Goal: Task Accomplishment & Management: Manage account settings

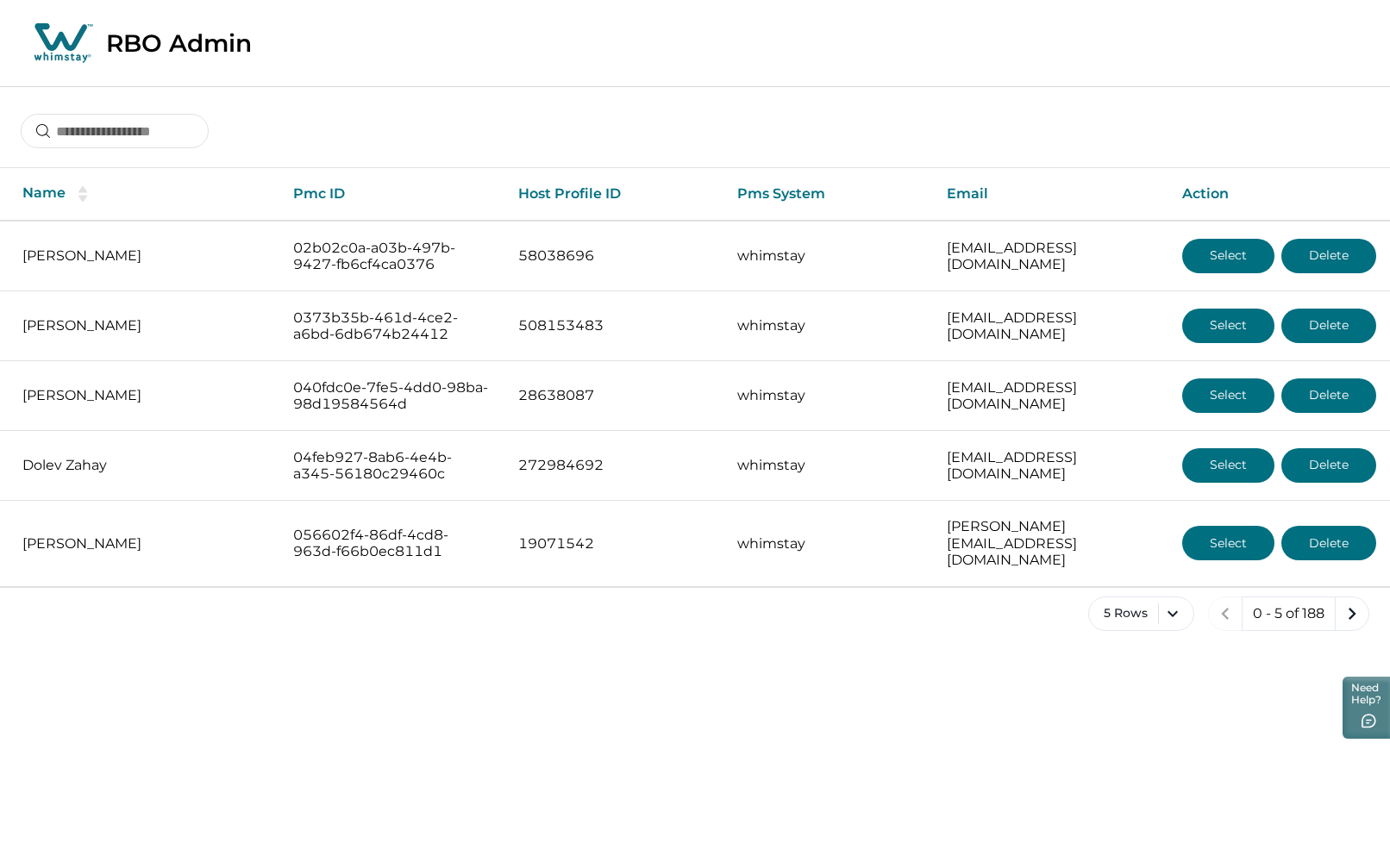
click at [128, 137] on input at bounding box center [114, 131] width 188 height 34
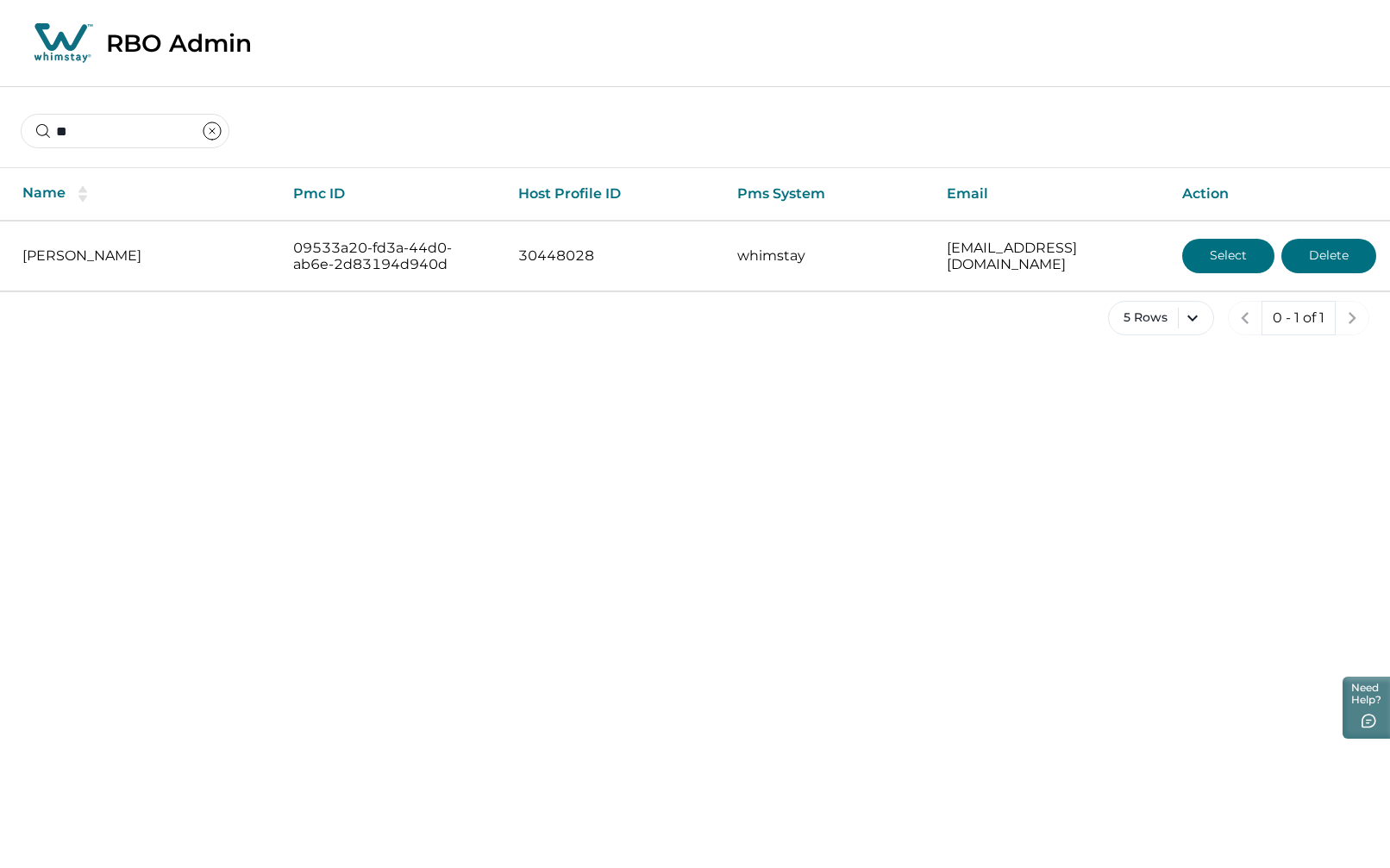
type input "*"
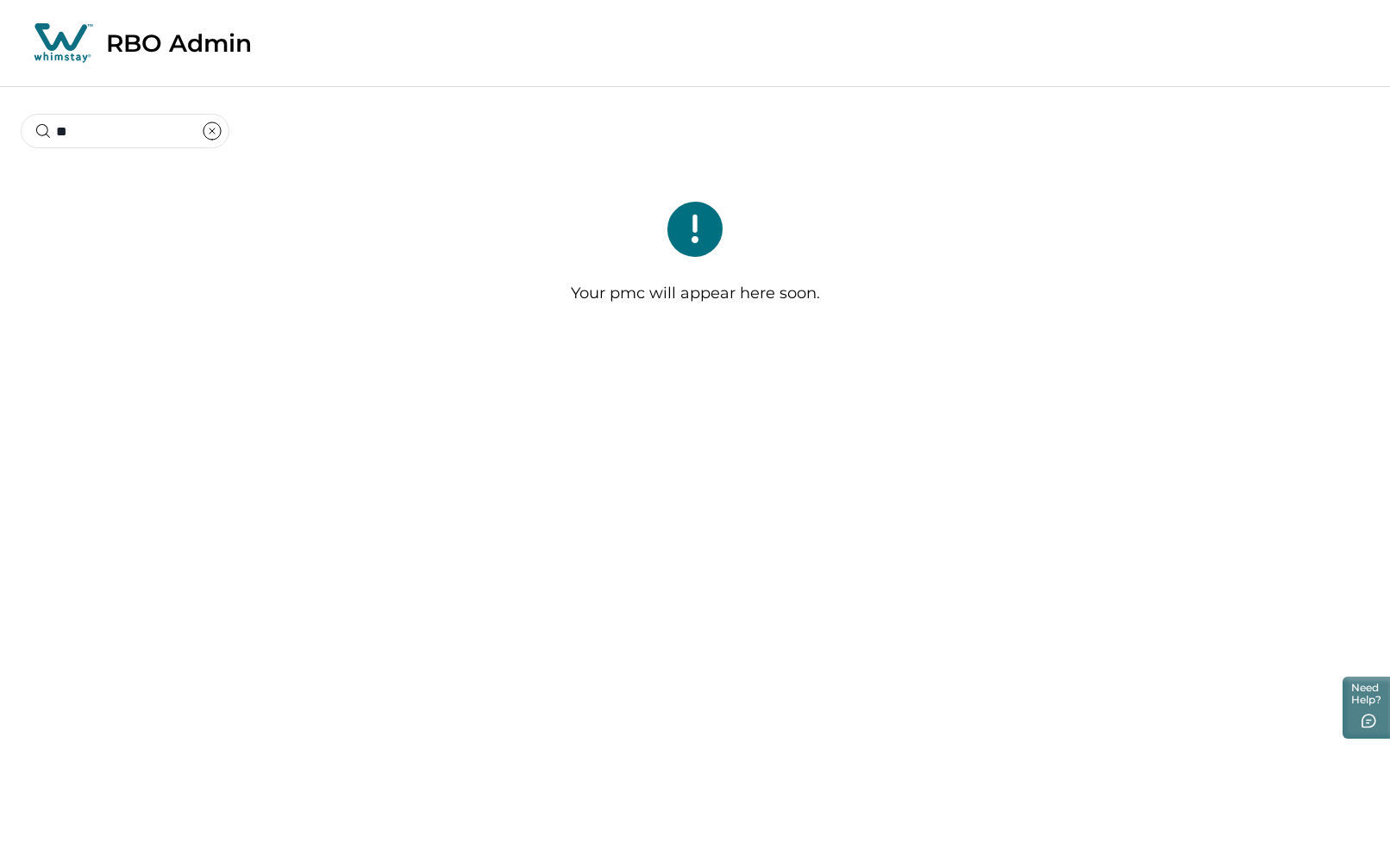
type input "*"
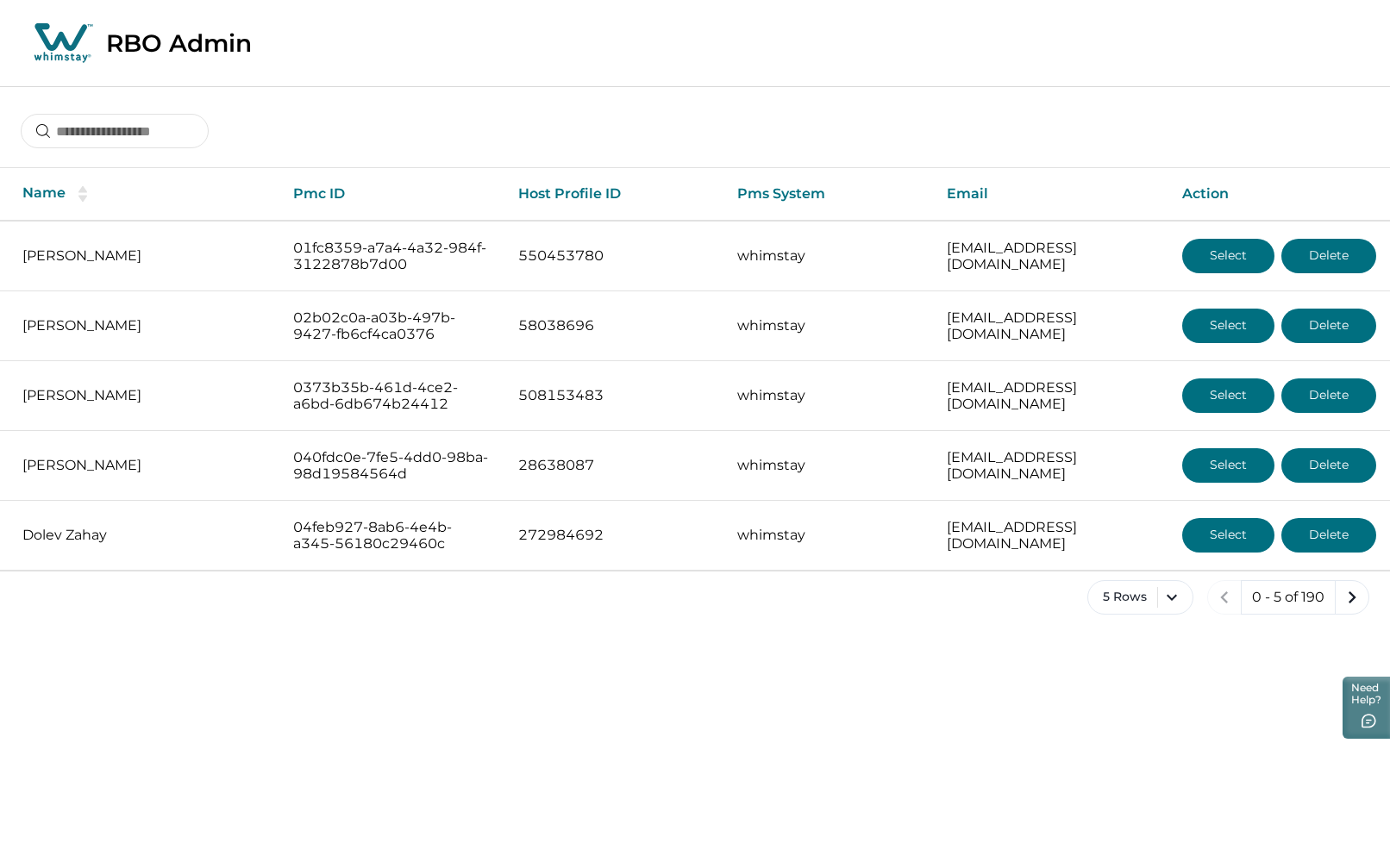
click at [573, 135] on div at bounding box center [695, 118] width 1390 height 64
click at [164, 131] on input at bounding box center [114, 131] width 188 height 34
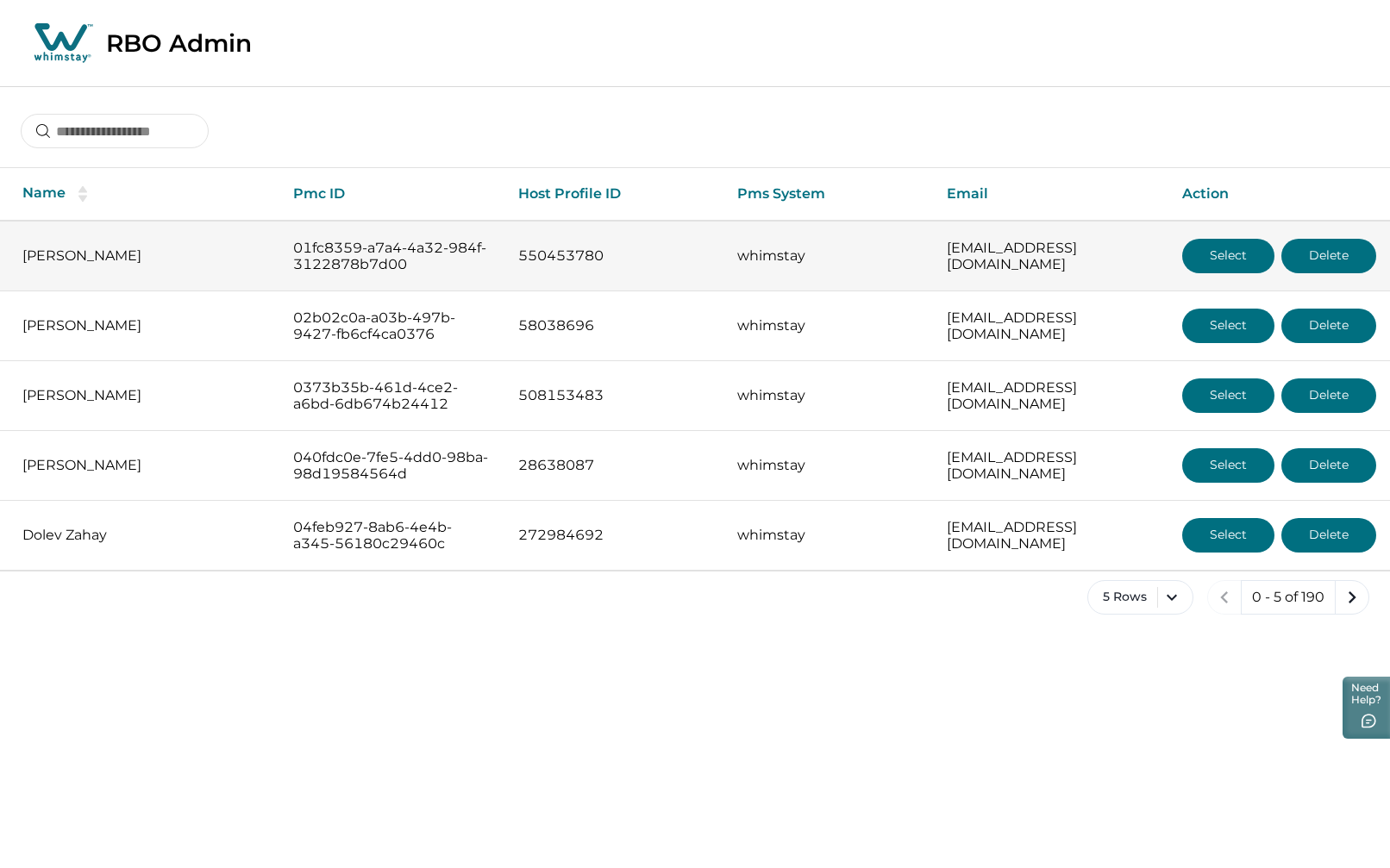
click at [1203, 256] on button "Select" at bounding box center [1228, 256] width 92 height 34
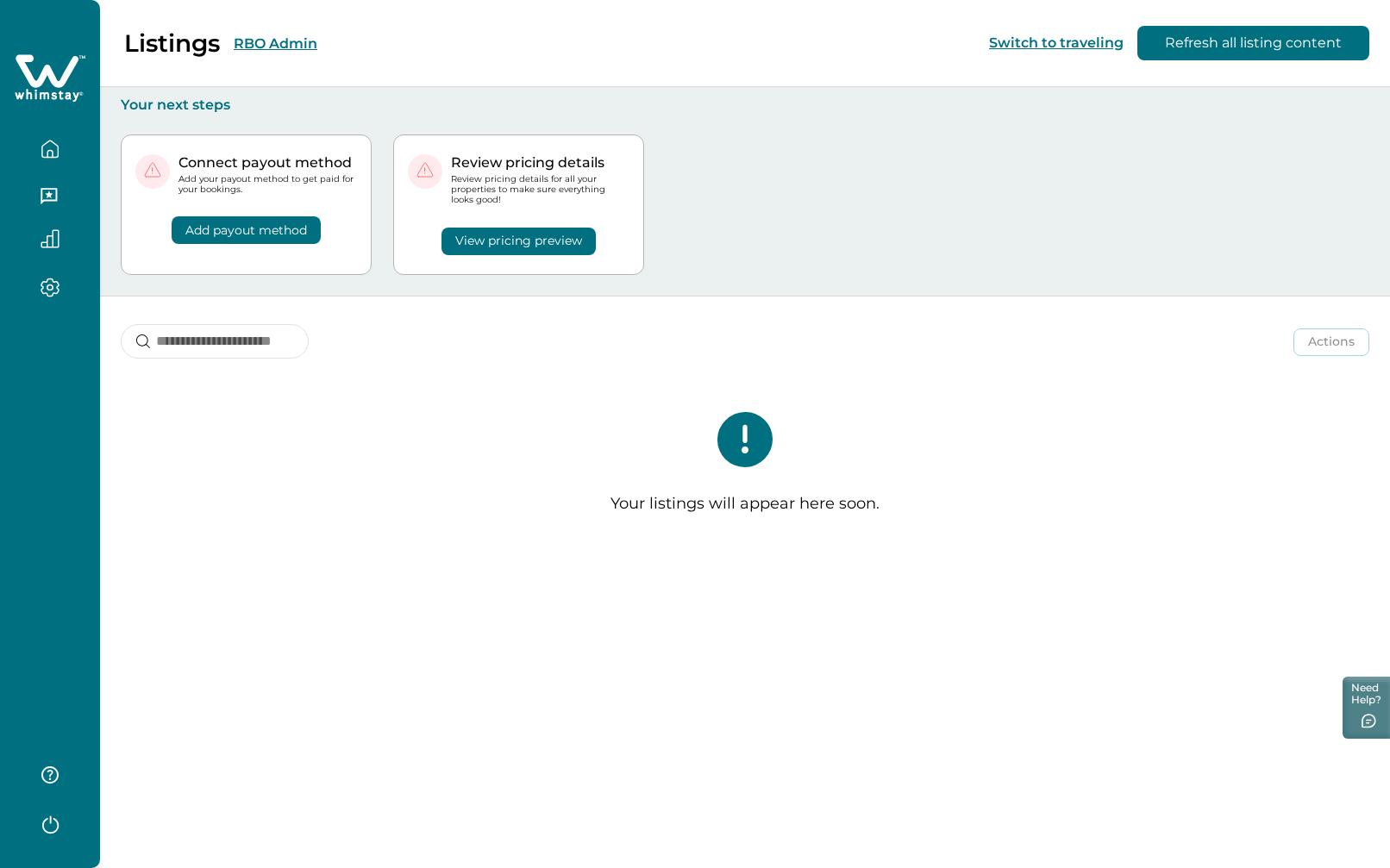
click at [741, 190] on div "Connect payout method Add your payout method to get paid for your bookings. Add…" at bounding box center [744, 205] width 1249 height 182
click at [287, 43] on button "RBO Admin" at bounding box center [275, 43] width 84 height 16
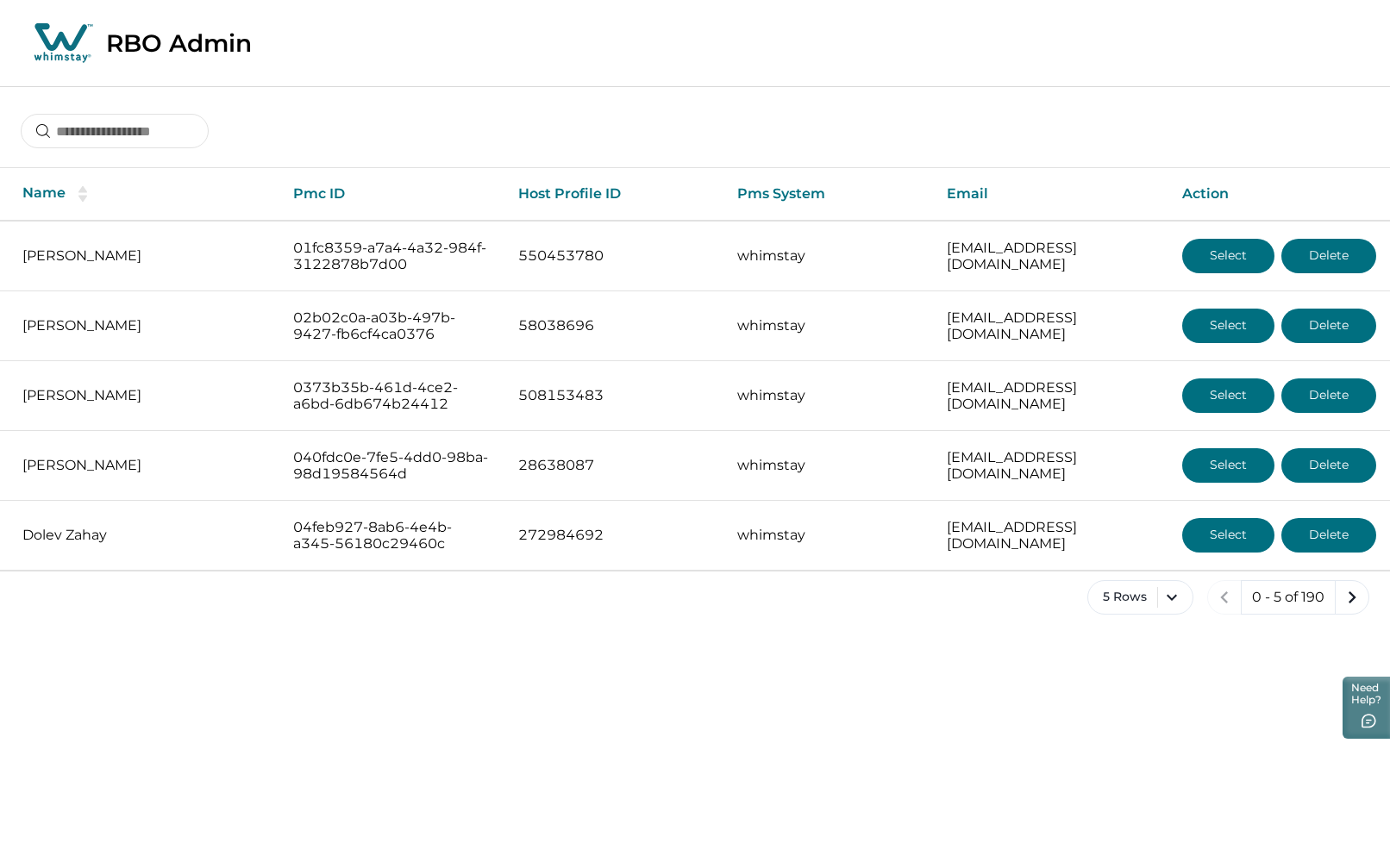
click at [523, 133] on div at bounding box center [695, 118] width 1390 height 64
click at [202, 118] on input at bounding box center [114, 131] width 188 height 34
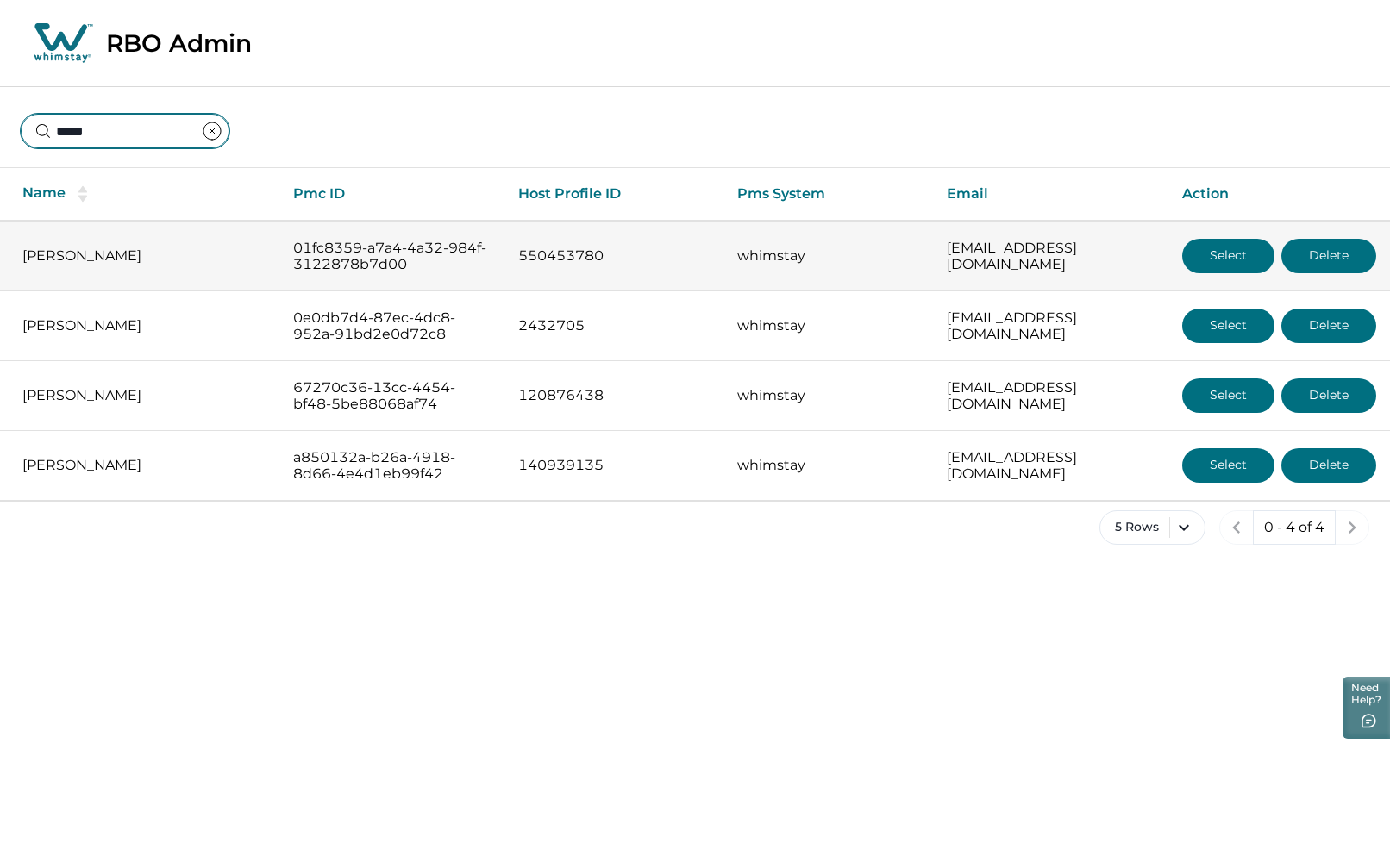
type input "****"
click at [1211, 252] on button "Select" at bounding box center [1228, 256] width 92 height 34
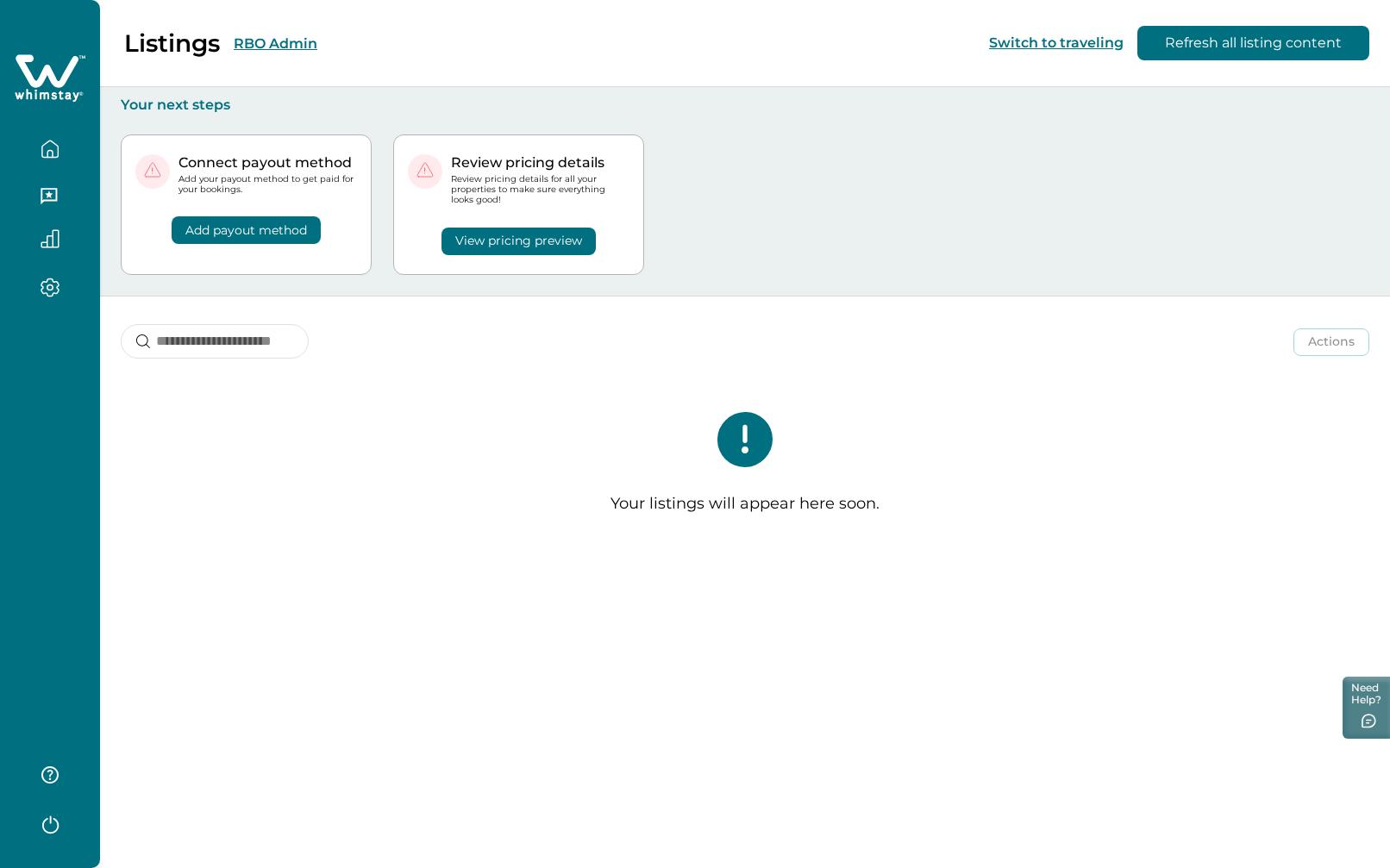
click at [268, 46] on button "RBO Admin" at bounding box center [275, 43] width 84 height 16
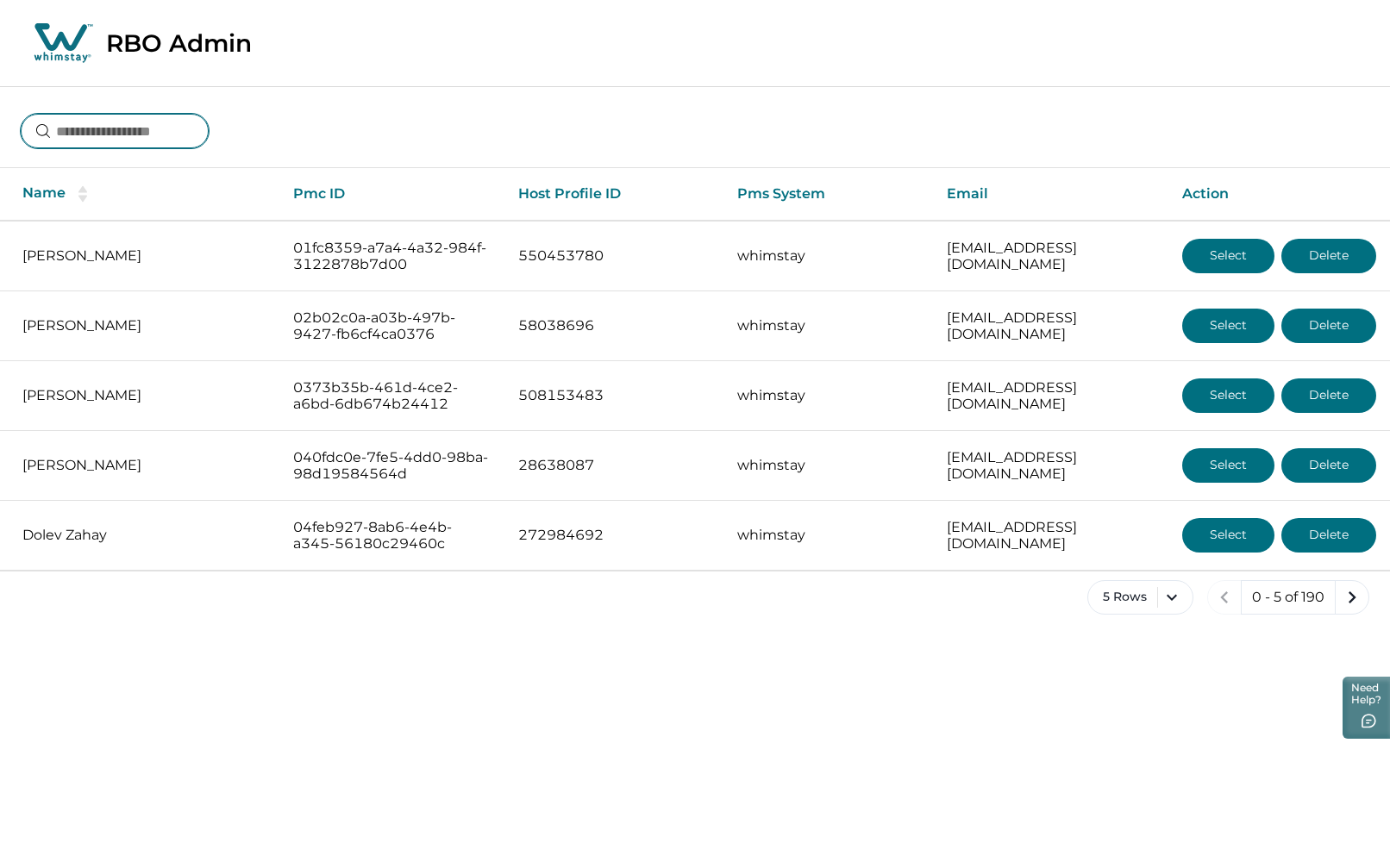
click at [121, 136] on input at bounding box center [114, 131] width 188 height 34
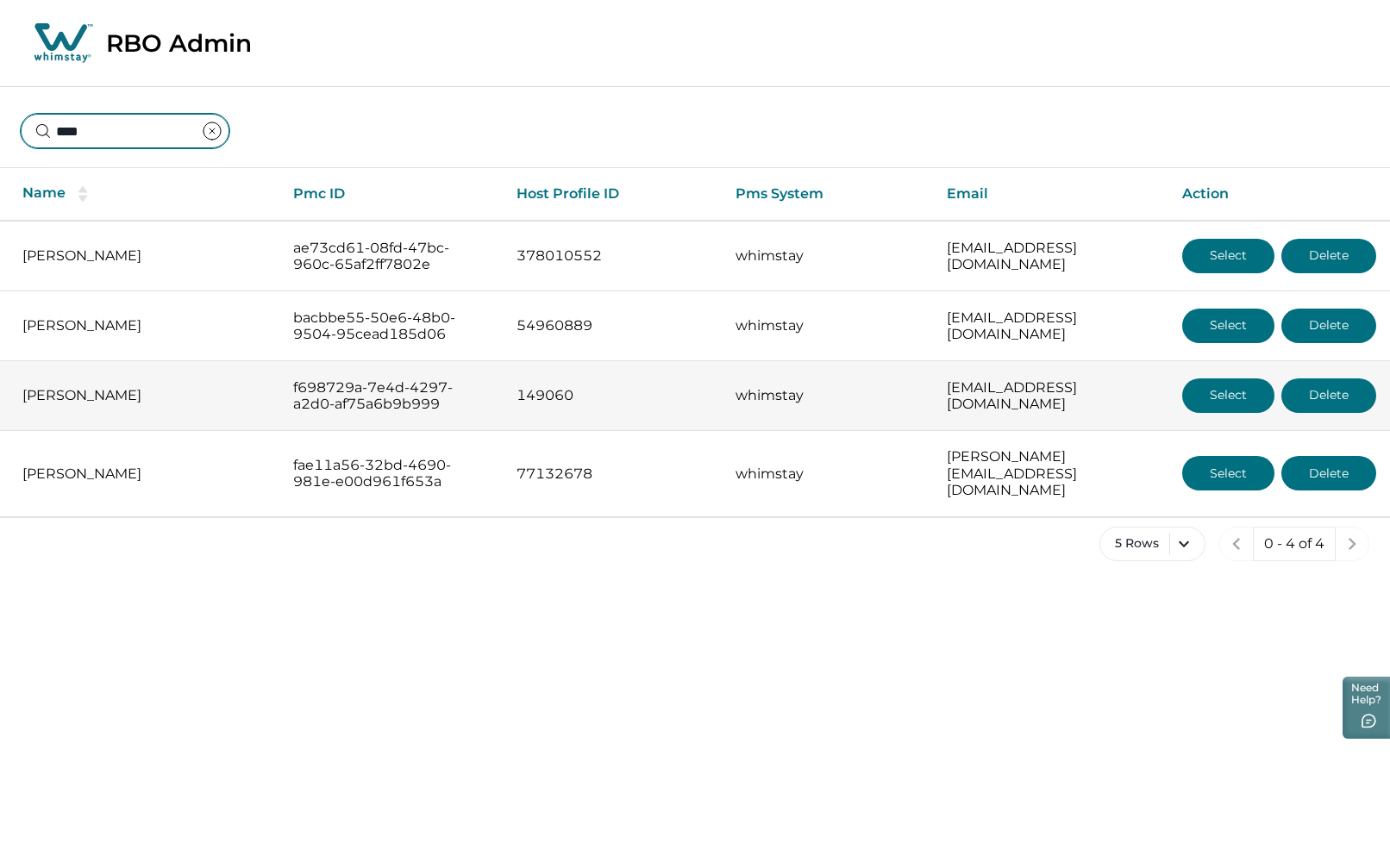
type input "****"
click at [1237, 400] on button "Select" at bounding box center [1228, 396] width 92 height 34
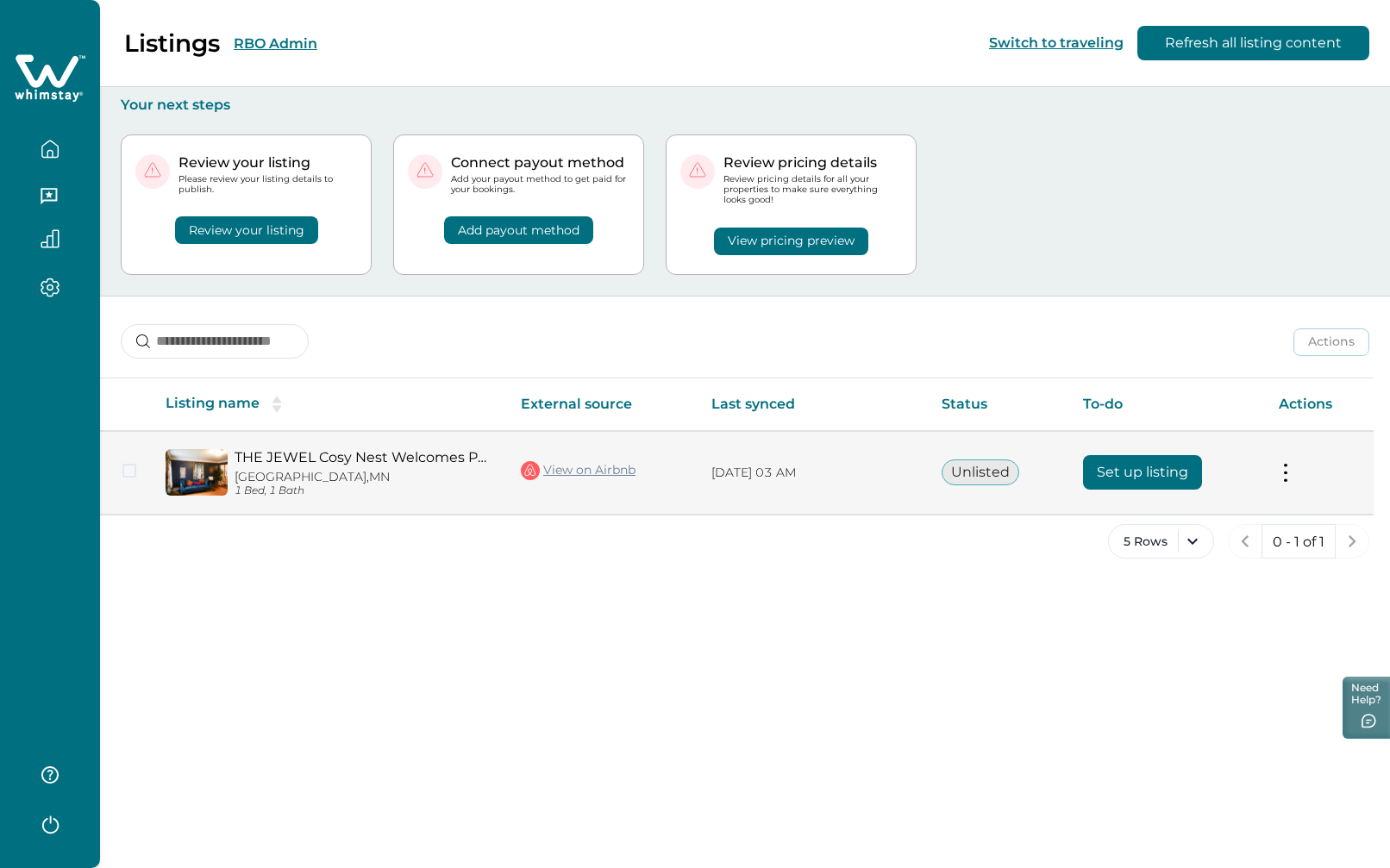
click at [1117, 473] on button "Set up listing" at bounding box center [1142, 472] width 119 height 34
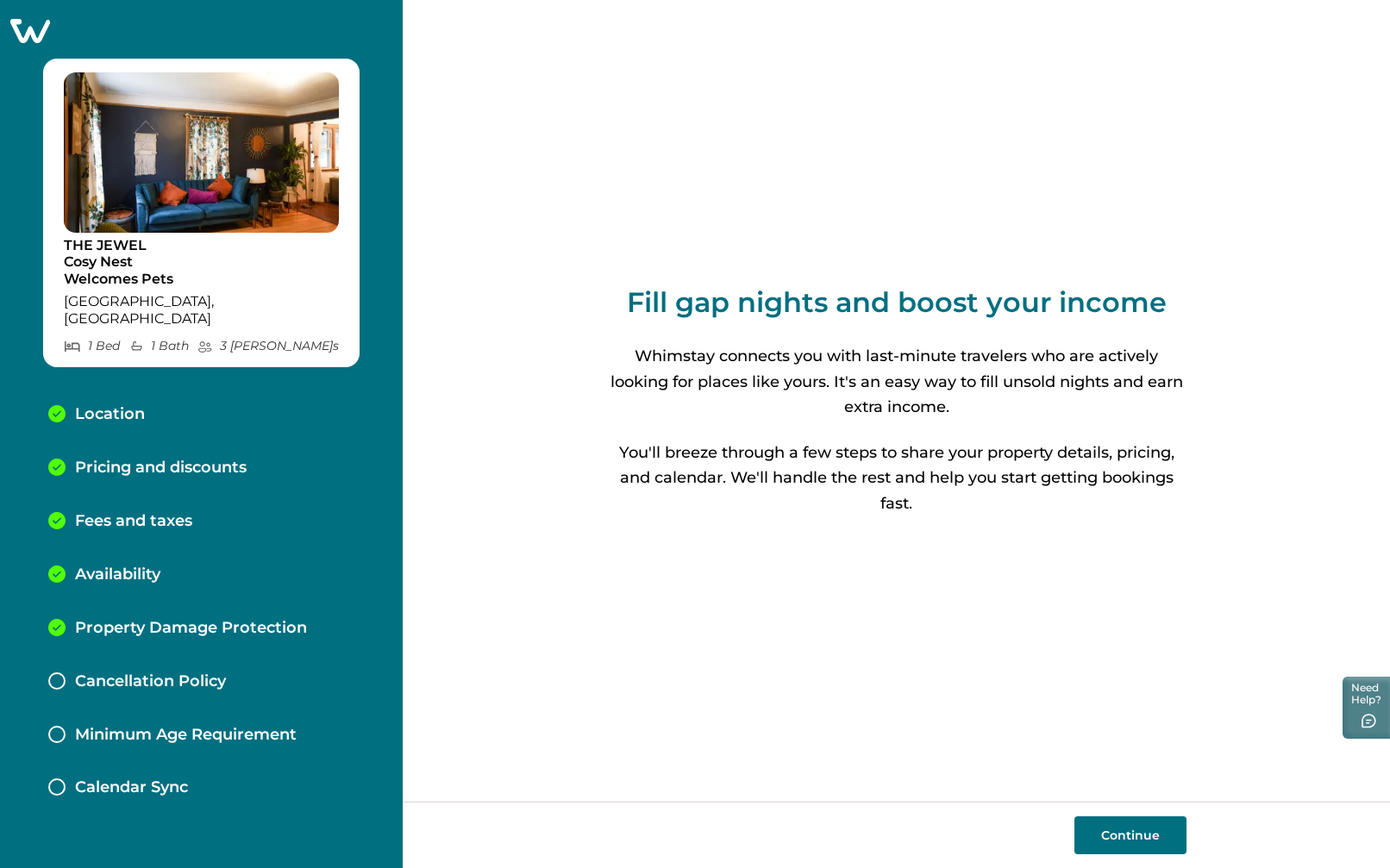
click at [117, 459] on p "Pricing and discounts" at bounding box center [161, 468] width 172 height 19
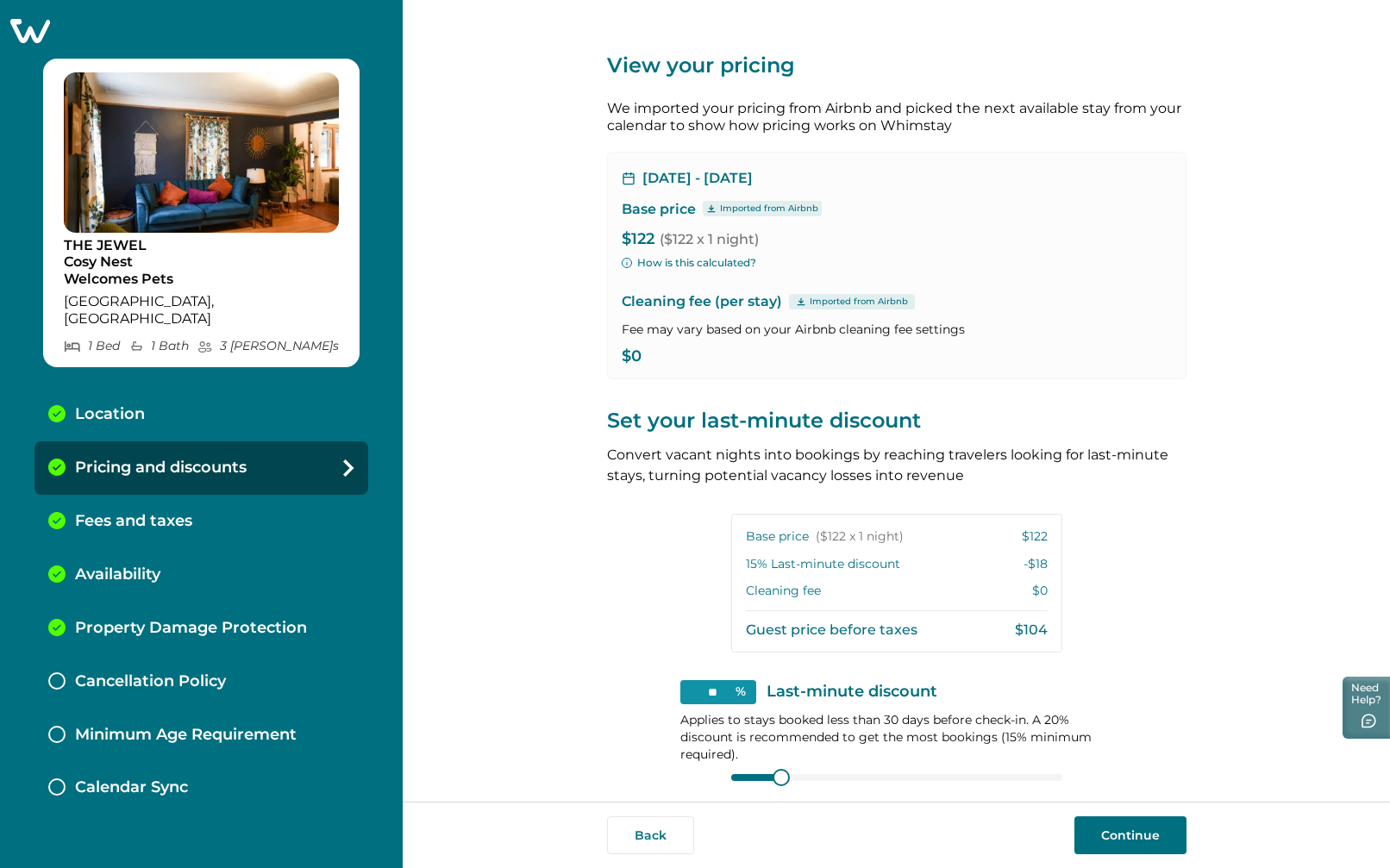
click at [119, 672] on p "Cancellation Policy" at bounding box center [151, 681] width 151 height 19
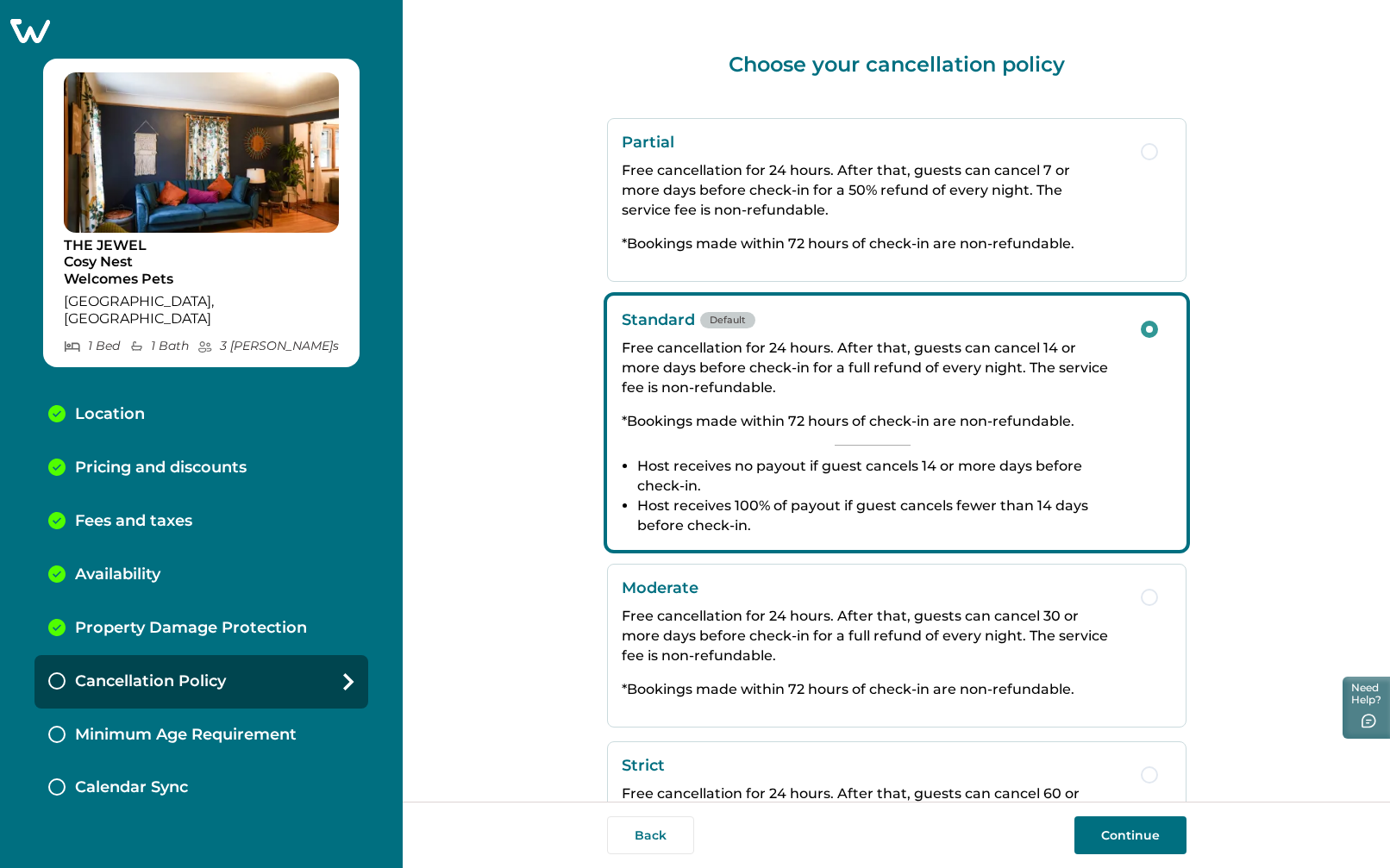
click at [22, 31] on icon at bounding box center [31, 31] width 40 height 24
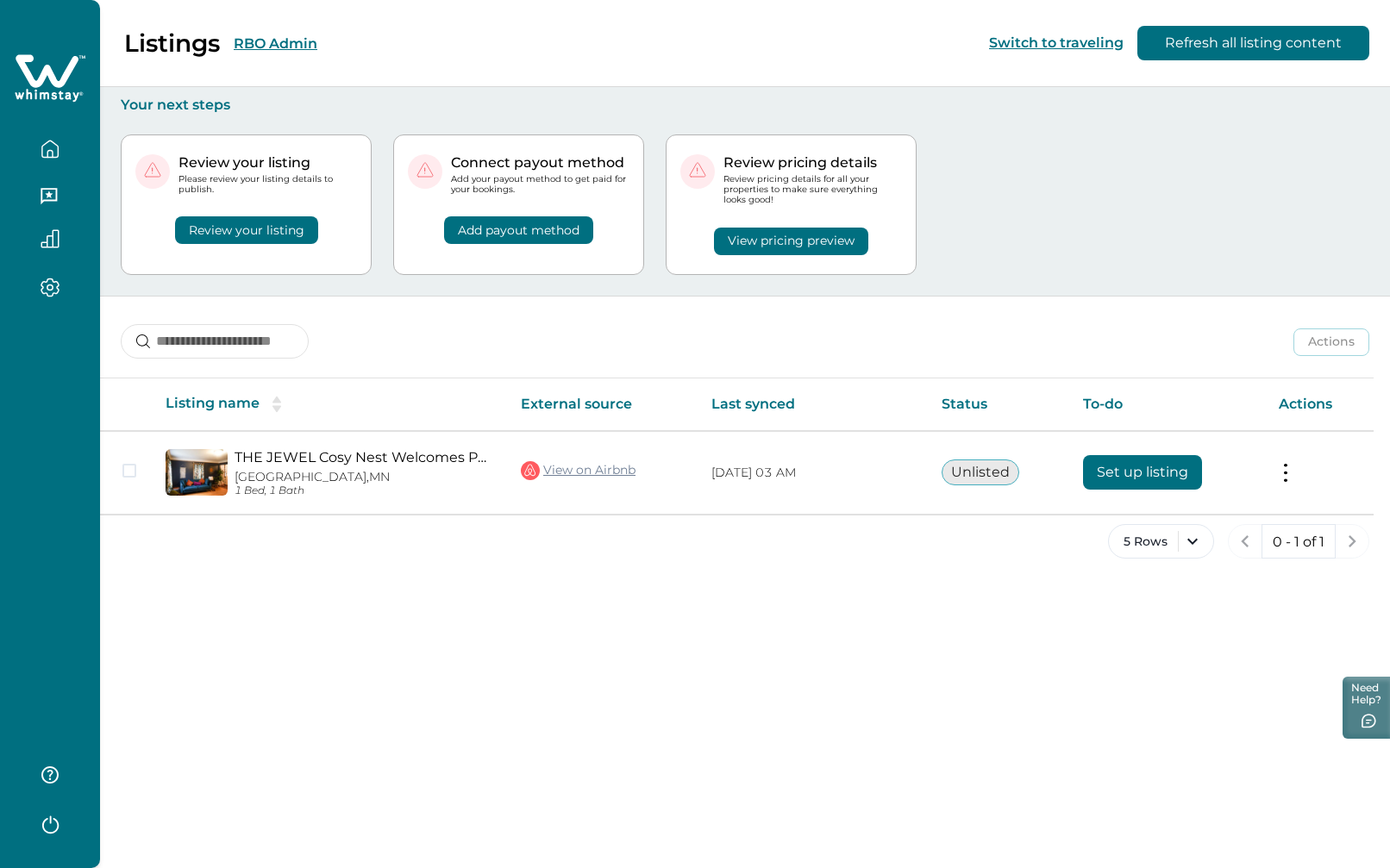
click at [285, 43] on button "RBO Admin" at bounding box center [275, 43] width 84 height 16
